Goal: Unclear

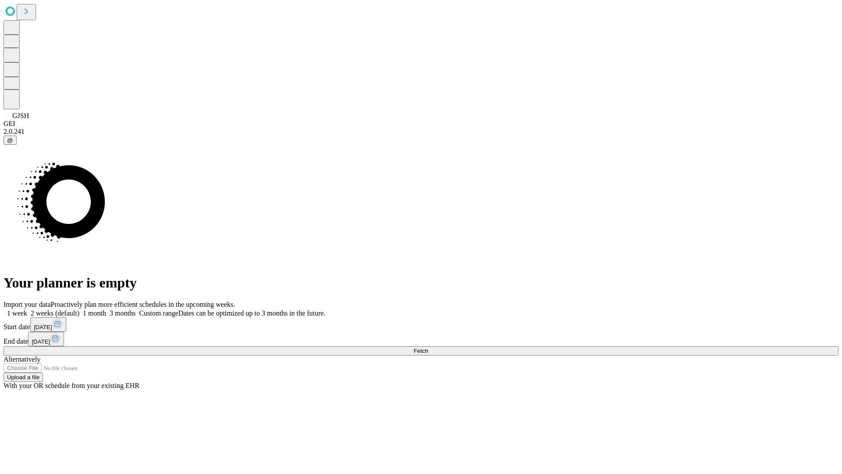
click at [428, 347] on span "Fetch" at bounding box center [421, 350] width 14 height 7
